Goal: Information Seeking & Learning: Check status

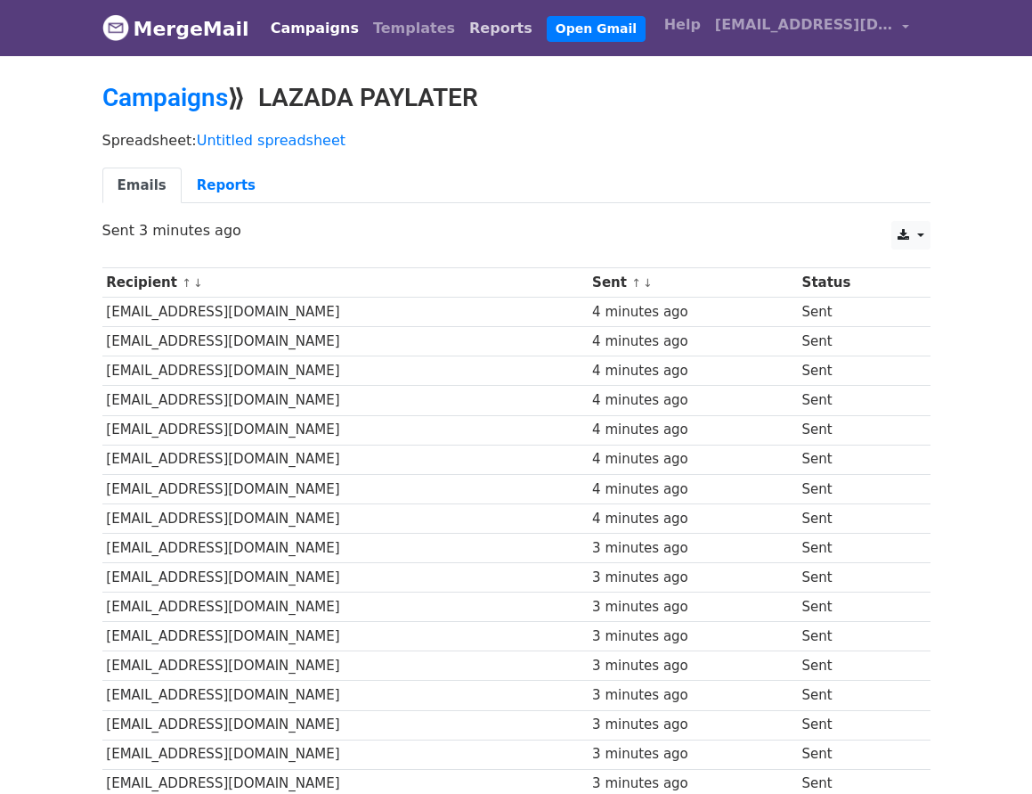
click at [462, 38] on link "Reports" at bounding box center [500, 29] width 77 height 36
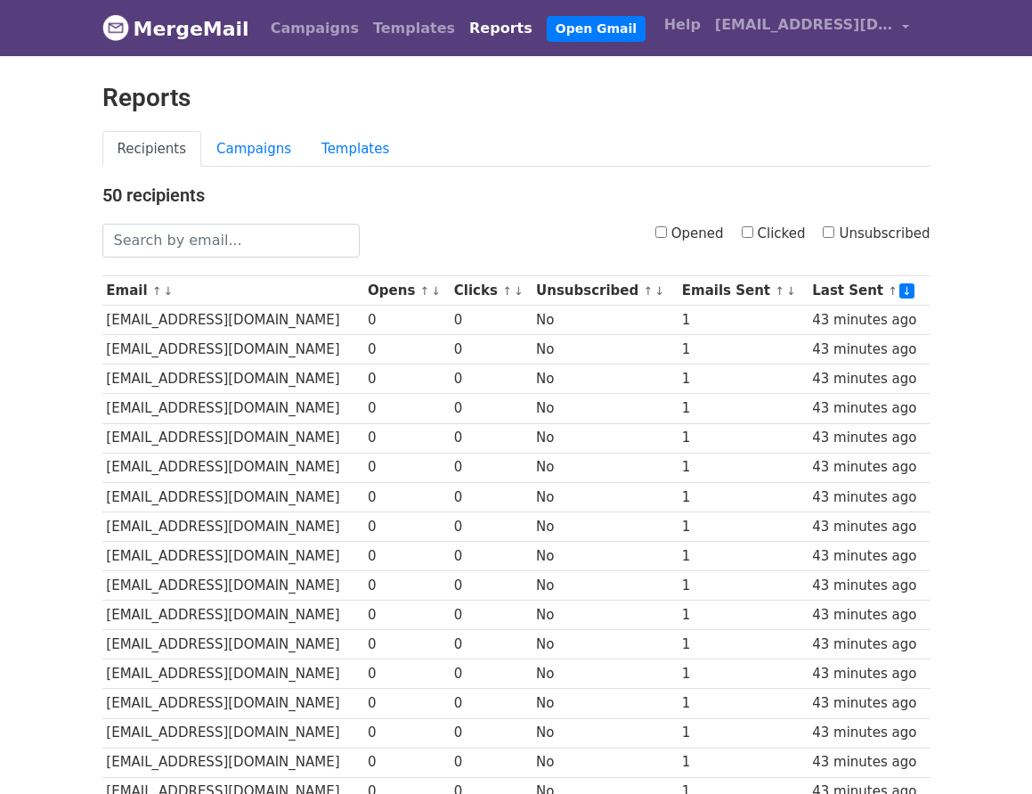
scroll to position [657, 0]
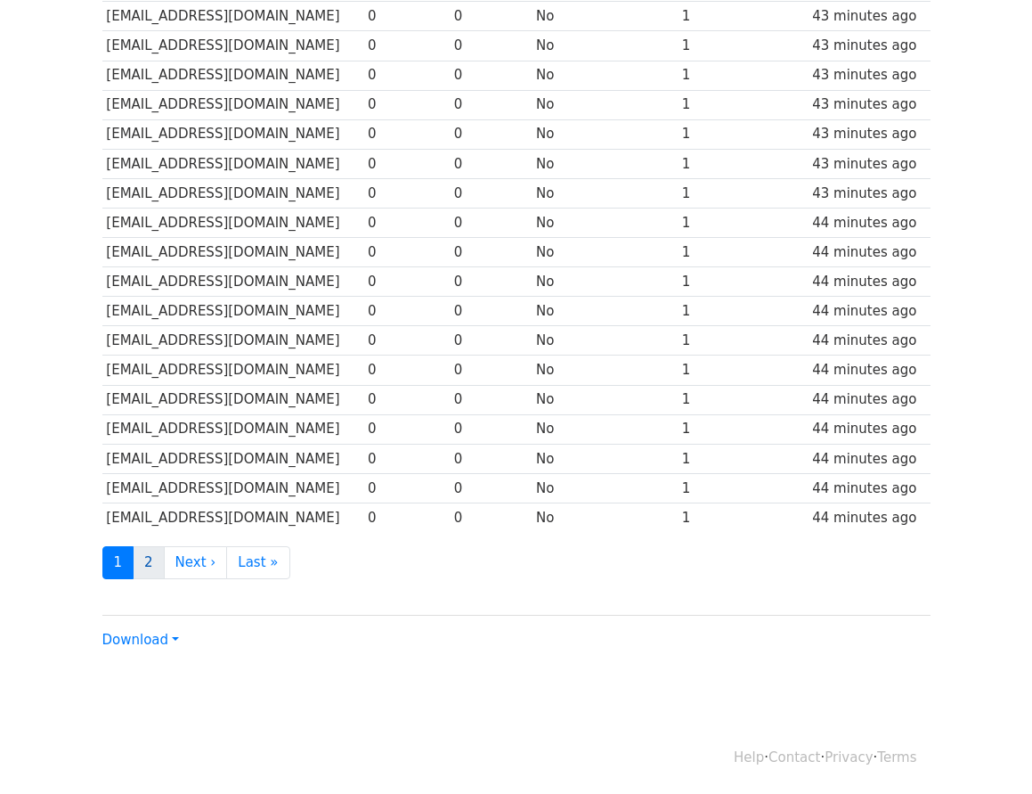
drag, startPoint x: 152, startPoint y: 543, endPoint x: 148, endPoint y: 556, distance: 13.2
click at [151, 546] on div "50 recipients Opened Clicked Unsubscribed Email ↑ ↓ Opens ↑ ↓ Clicks ↑ ↓ Unsubs…" at bounding box center [516, 88] width 855 height 1122
click at [148, 559] on link "2" at bounding box center [149, 562] width 32 height 33
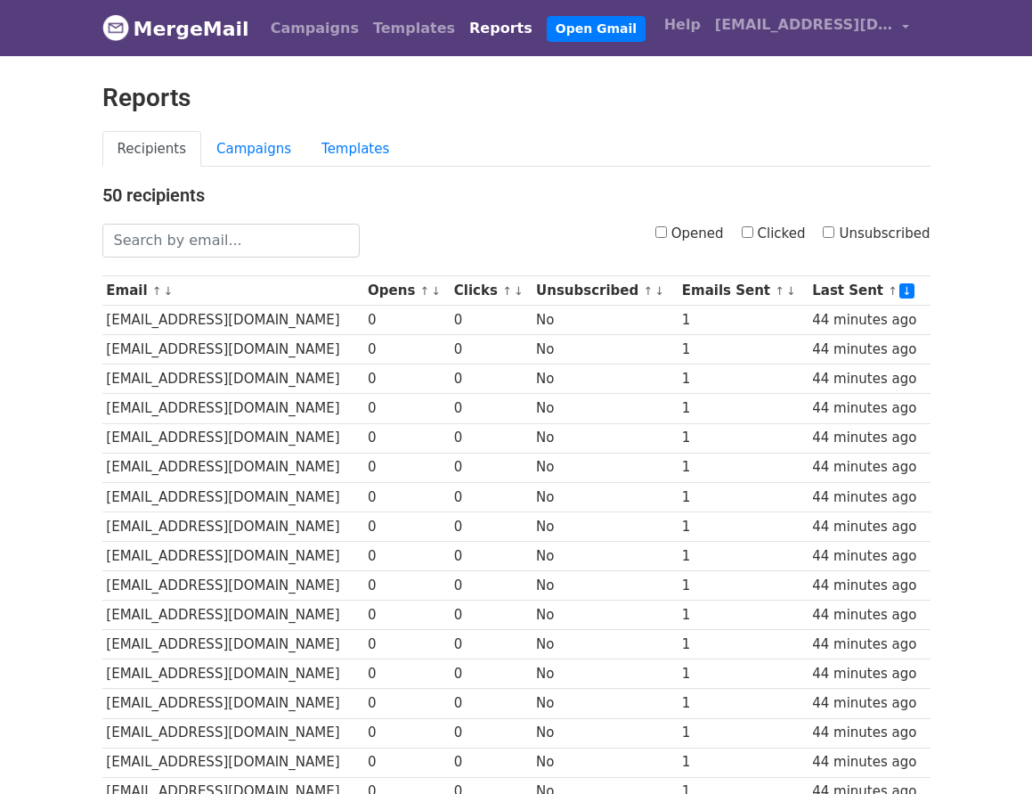
click at [1002, 167] on body "MergeMail Campaigns Templates Reports Open Gmail Daily emails left: 0 Help laza…" at bounding box center [516, 541] width 1032 height 1083
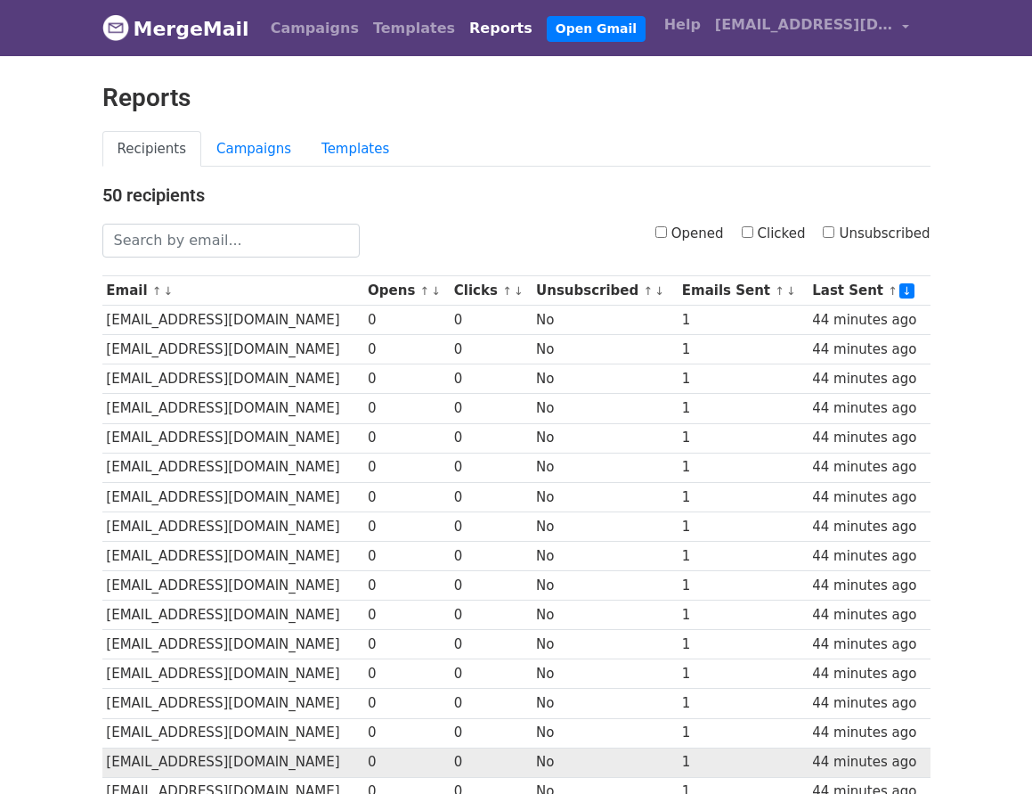
click at [712, 751] on td "1" at bounding box center [743, 761] width 130 height 29
